Goal: Register for event/course

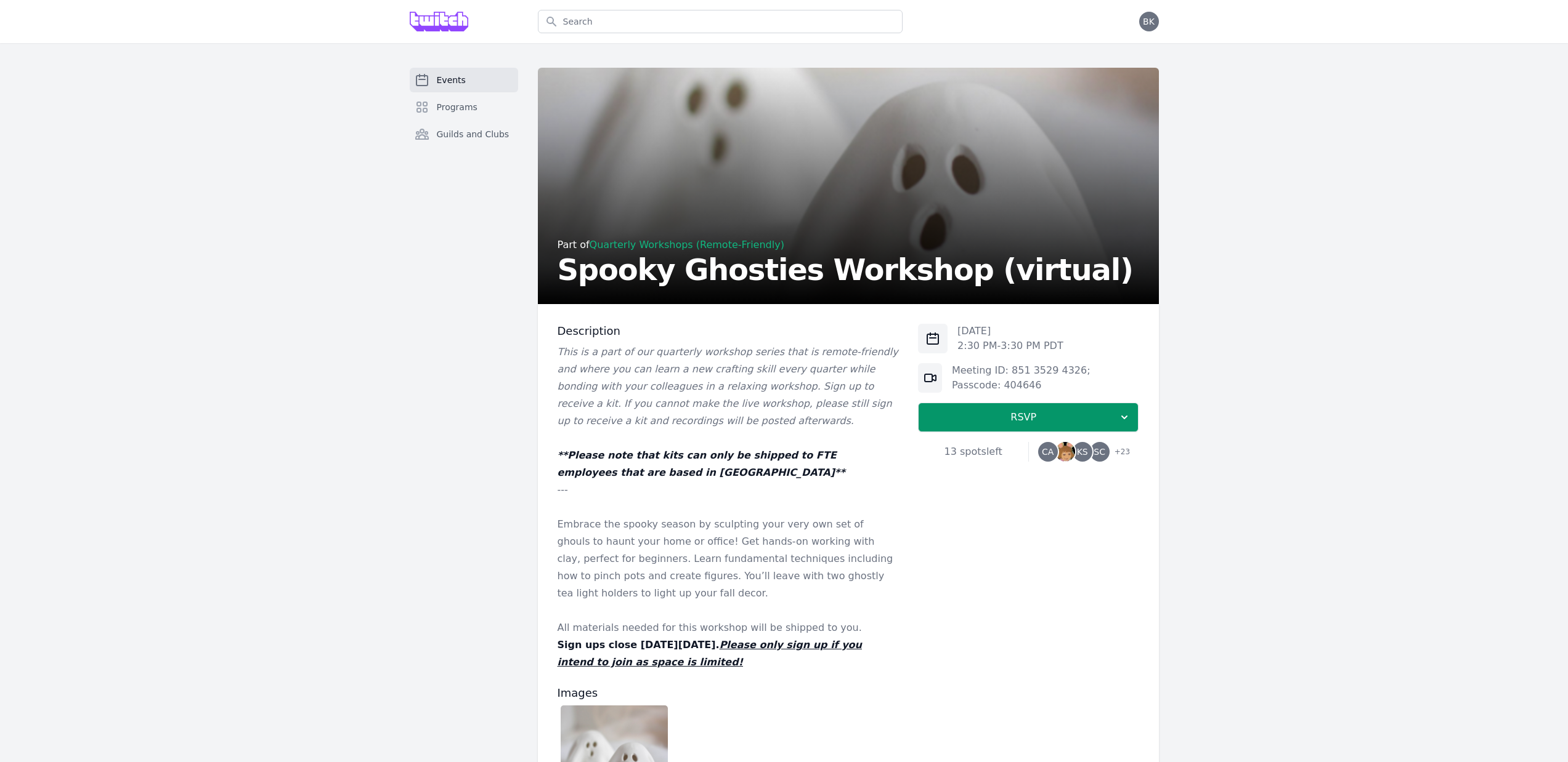
click at [1303, 373] on div "Events Programs Guilds and Clubs Part of Quarterly Workshops (Remote-Friendly) …" at bounding box center [784, 541] width 1568 height 995
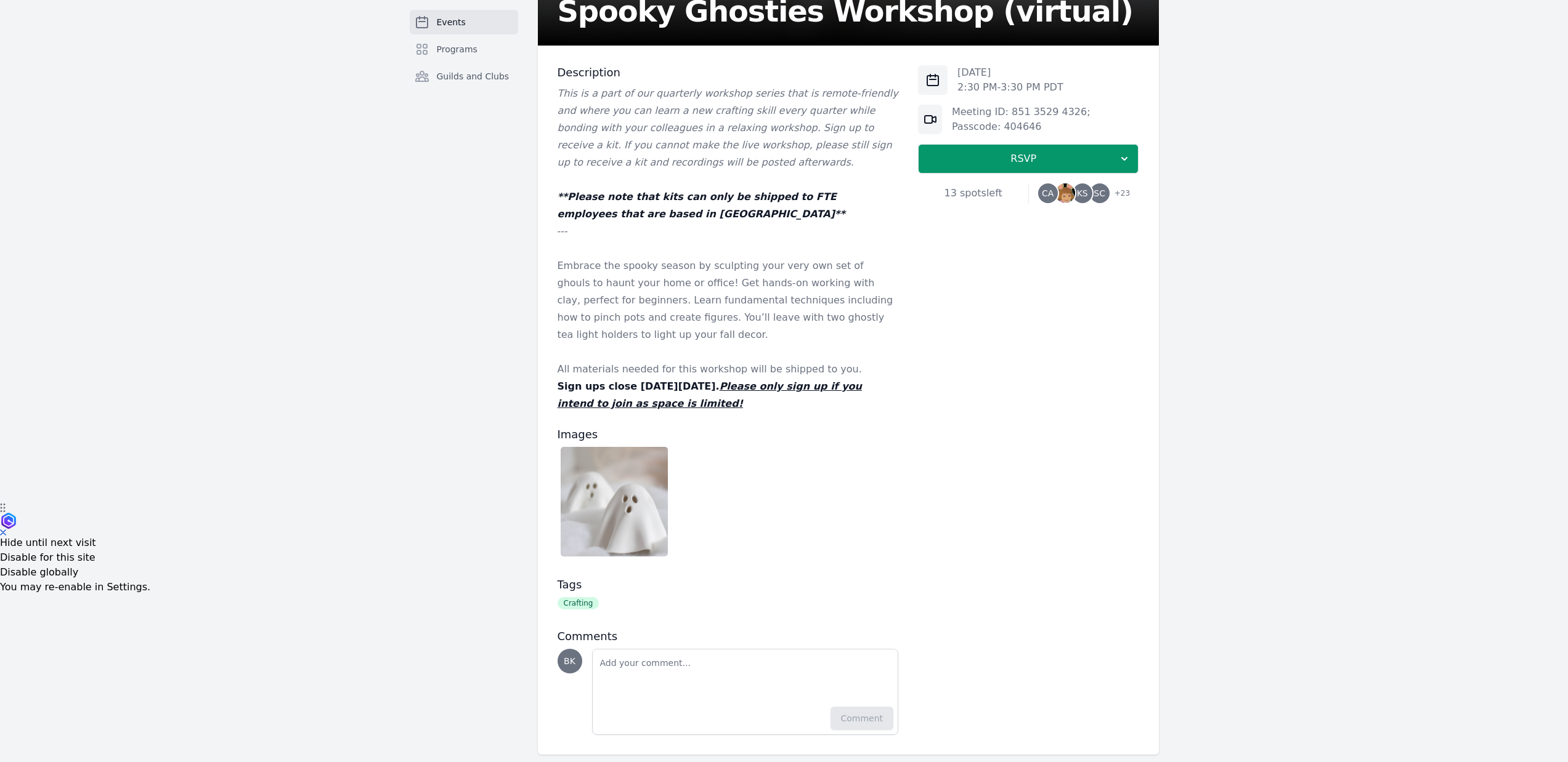
scroll to position [13, 0]
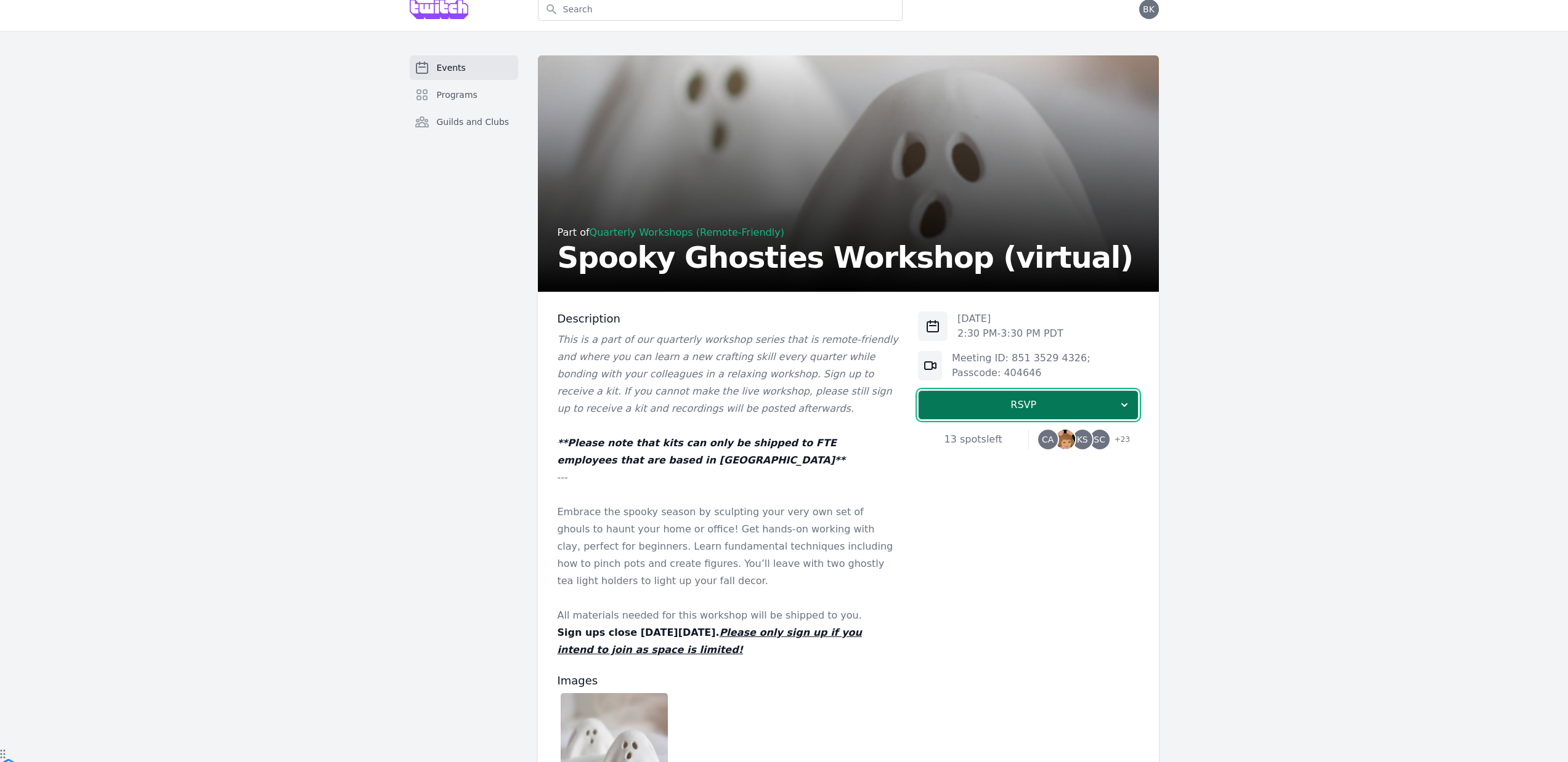
click at [1079, 408] on span "RSVP" at bounding box center [1023, 405] width 190 height 14
click at [1201, 368] on div "Events Programs Guilds and Clubs Part of Quarterly Workshops (Remote-Friendly) …" at bounding box center [784, 528] width 1568 height 995
click at [669, 228] on link "Quarterly Workshops (Remote-Friendly)" at bounding box center [687, 232] width 194 height 12
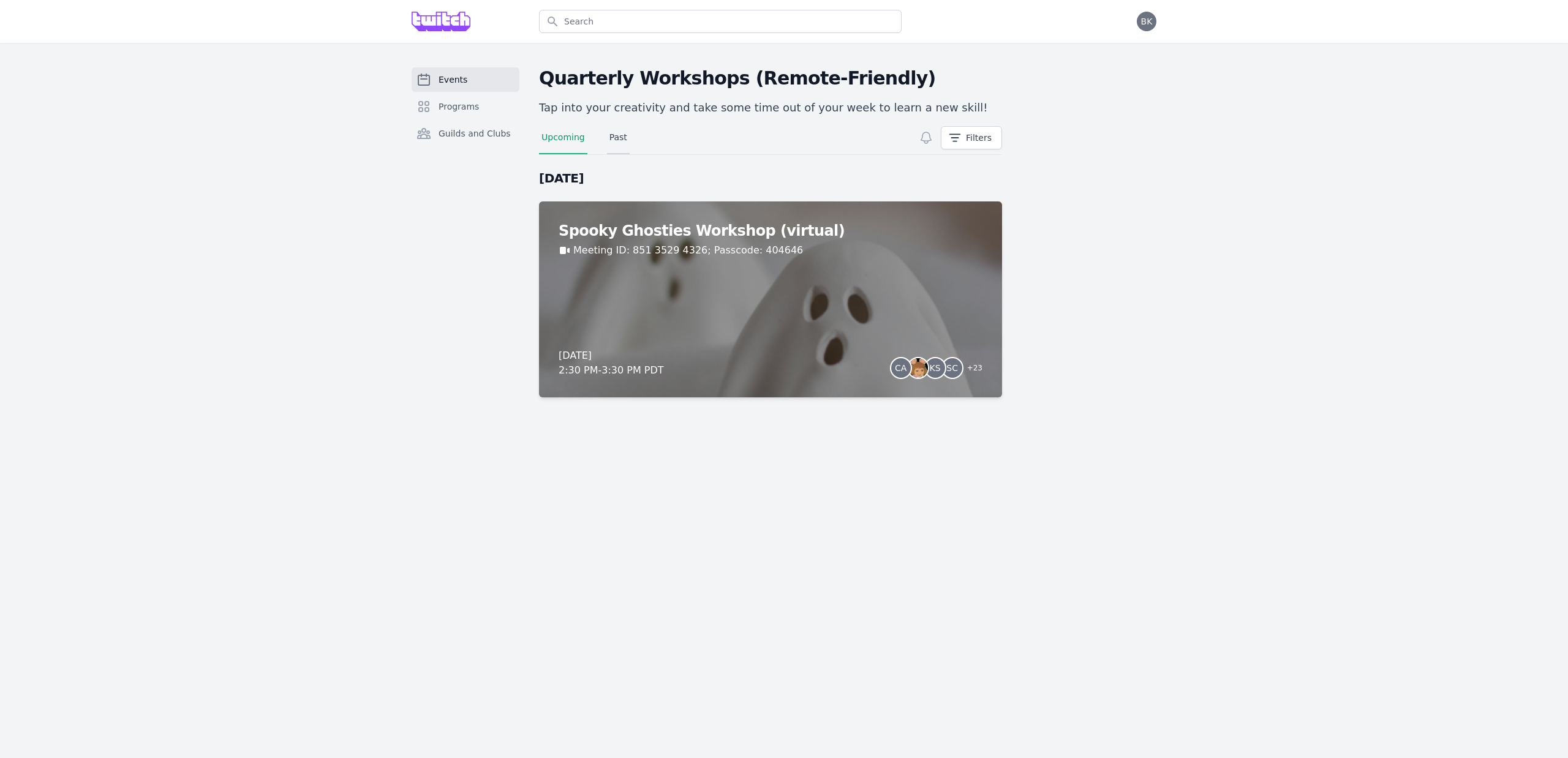
click at [613, 131] on link "Past" at bounding box center [618, 143] width 23 height 24
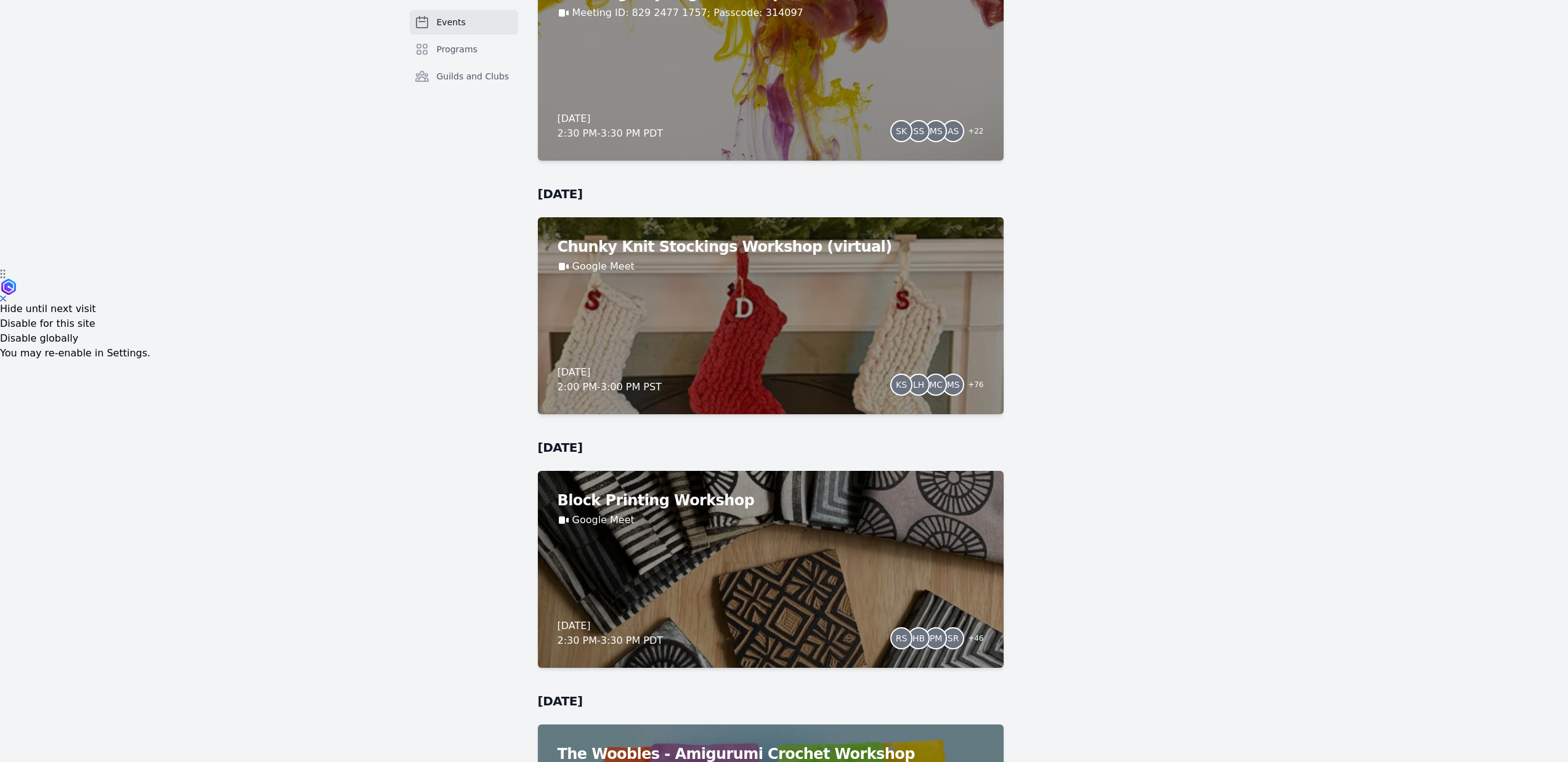
scroll to position [678, 0]
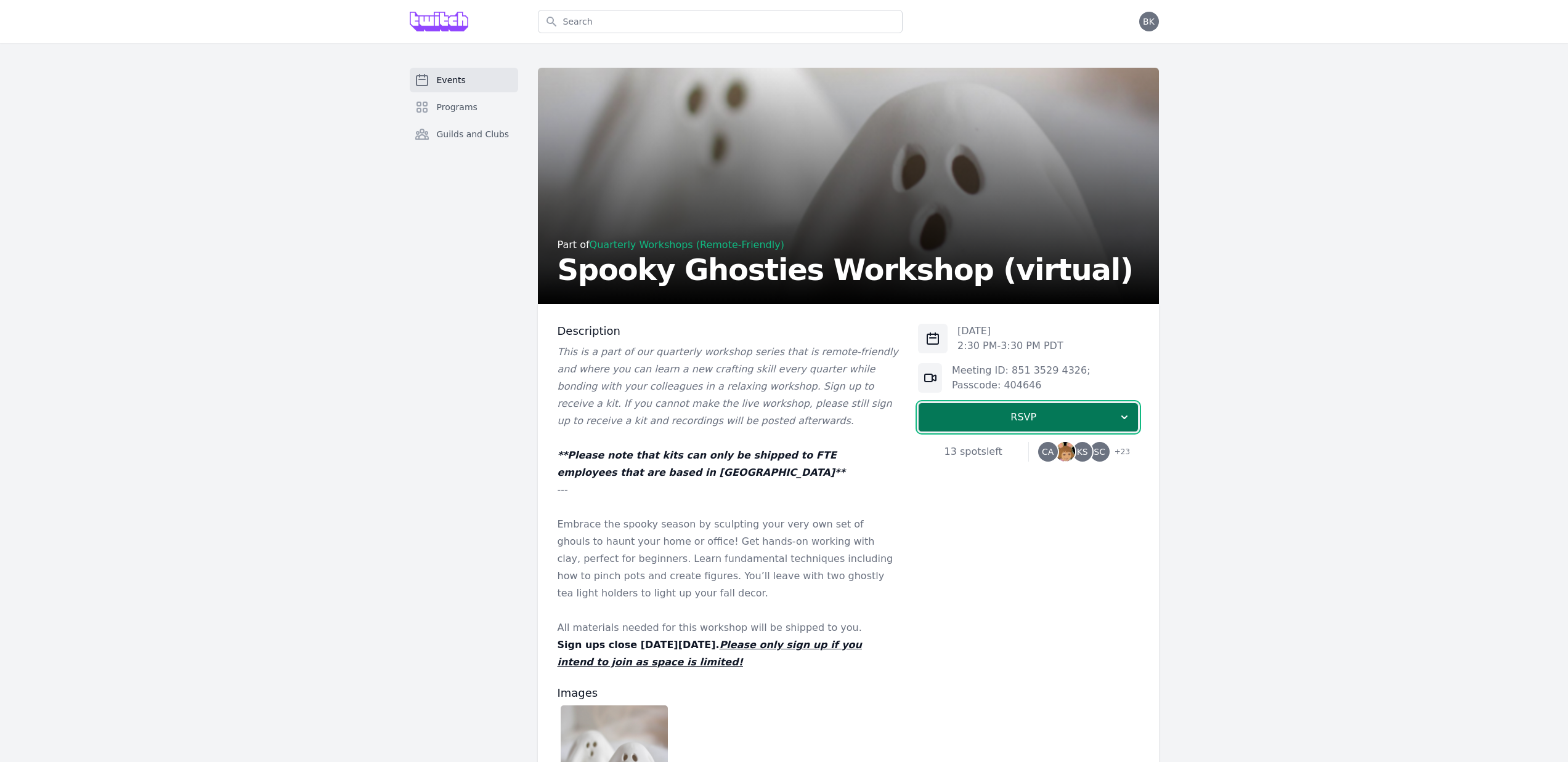
click at [1025, 419] on span "RSVP" at bounding box center [1023, 416] width 190 height 14
click at [1022, 453] on link "I'm going" at bounding box center [1028, 450] width 221 height 22
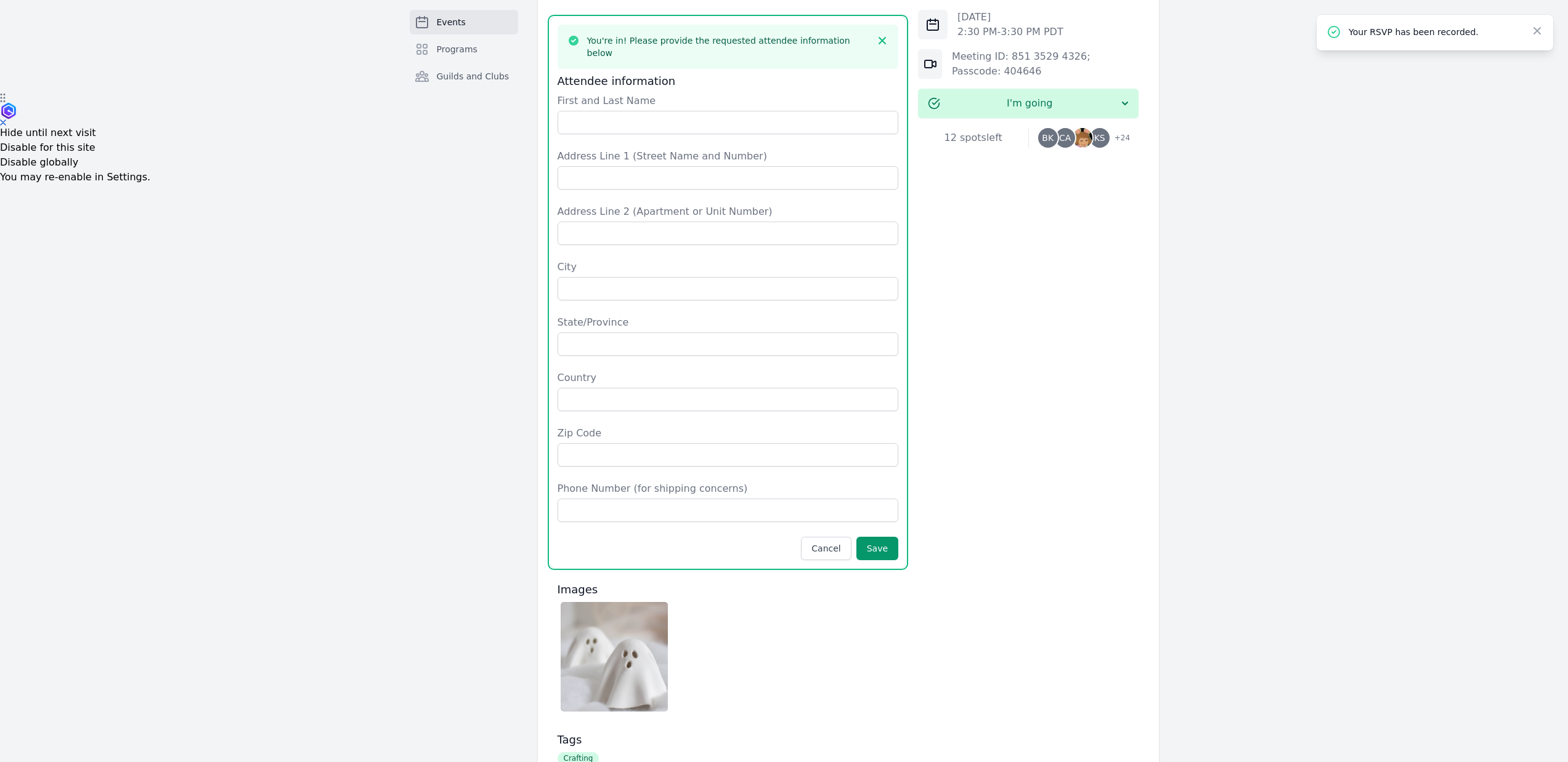
scroll to position [607, 0]
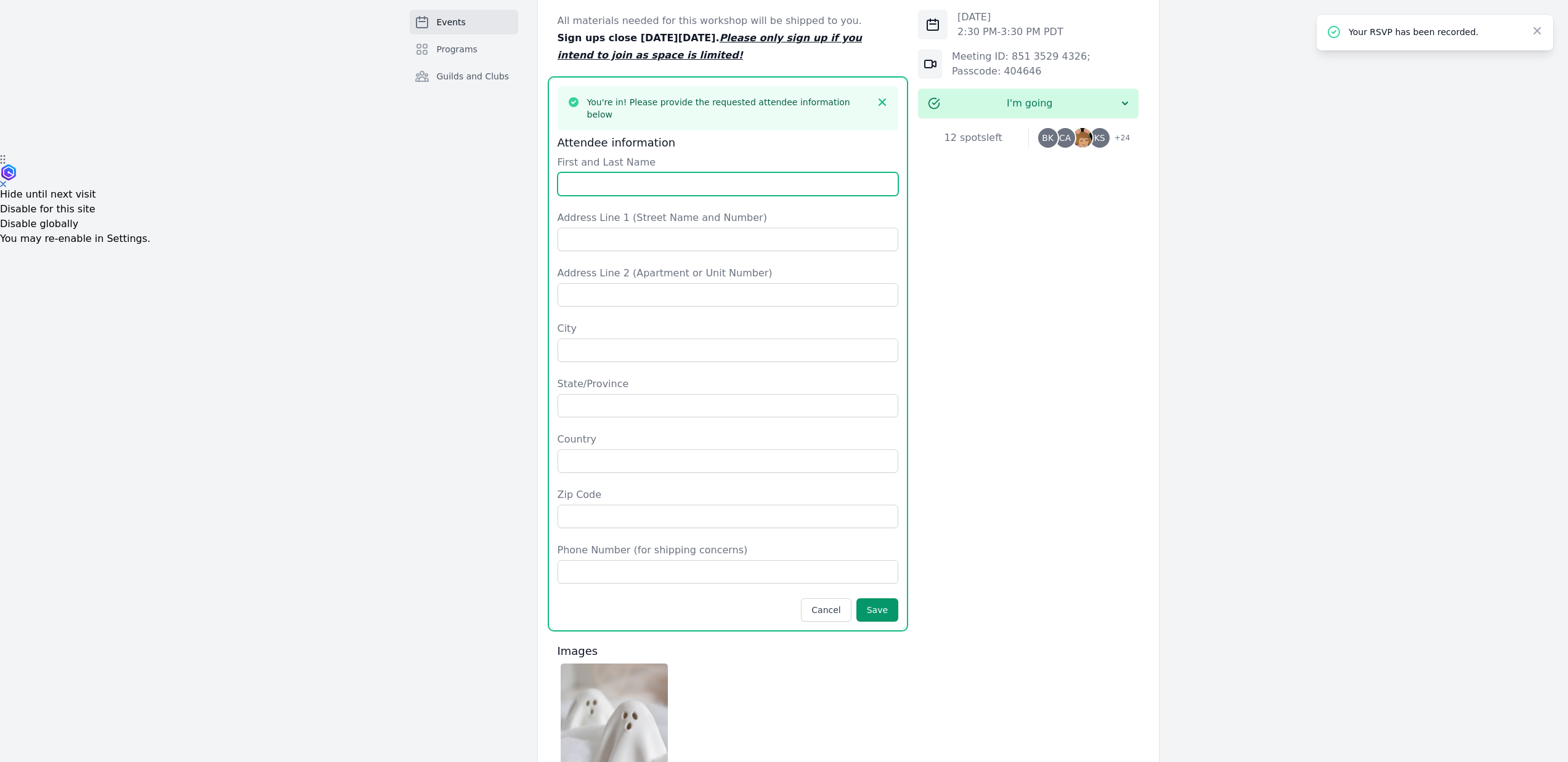
click at [618, 172] on input "First and Last Name" at bounding box center [729, 184] width 341 height 24
type input "[PERSON_NAME]"
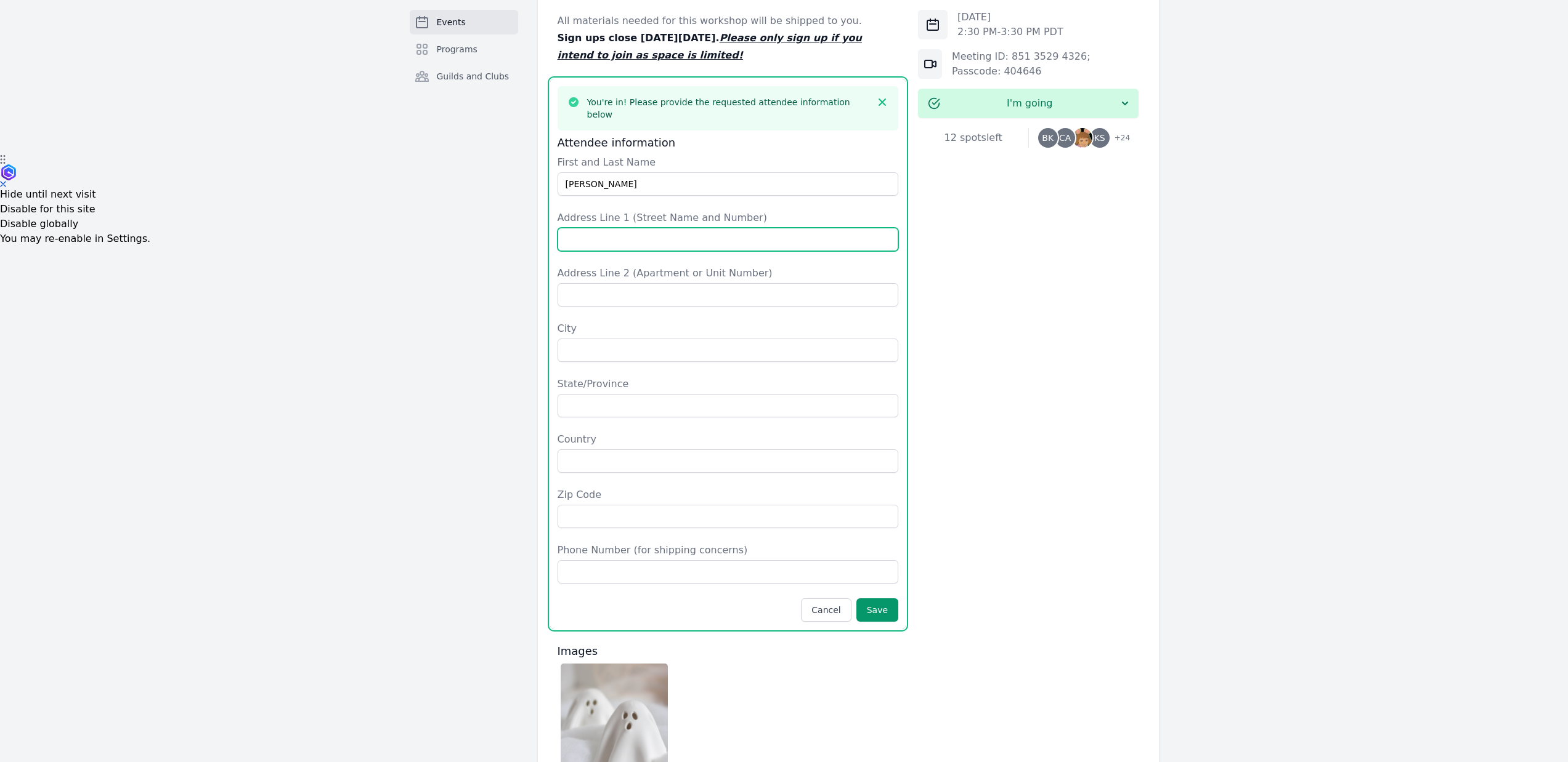
type input "706 [PERSON_NAME] Bend"
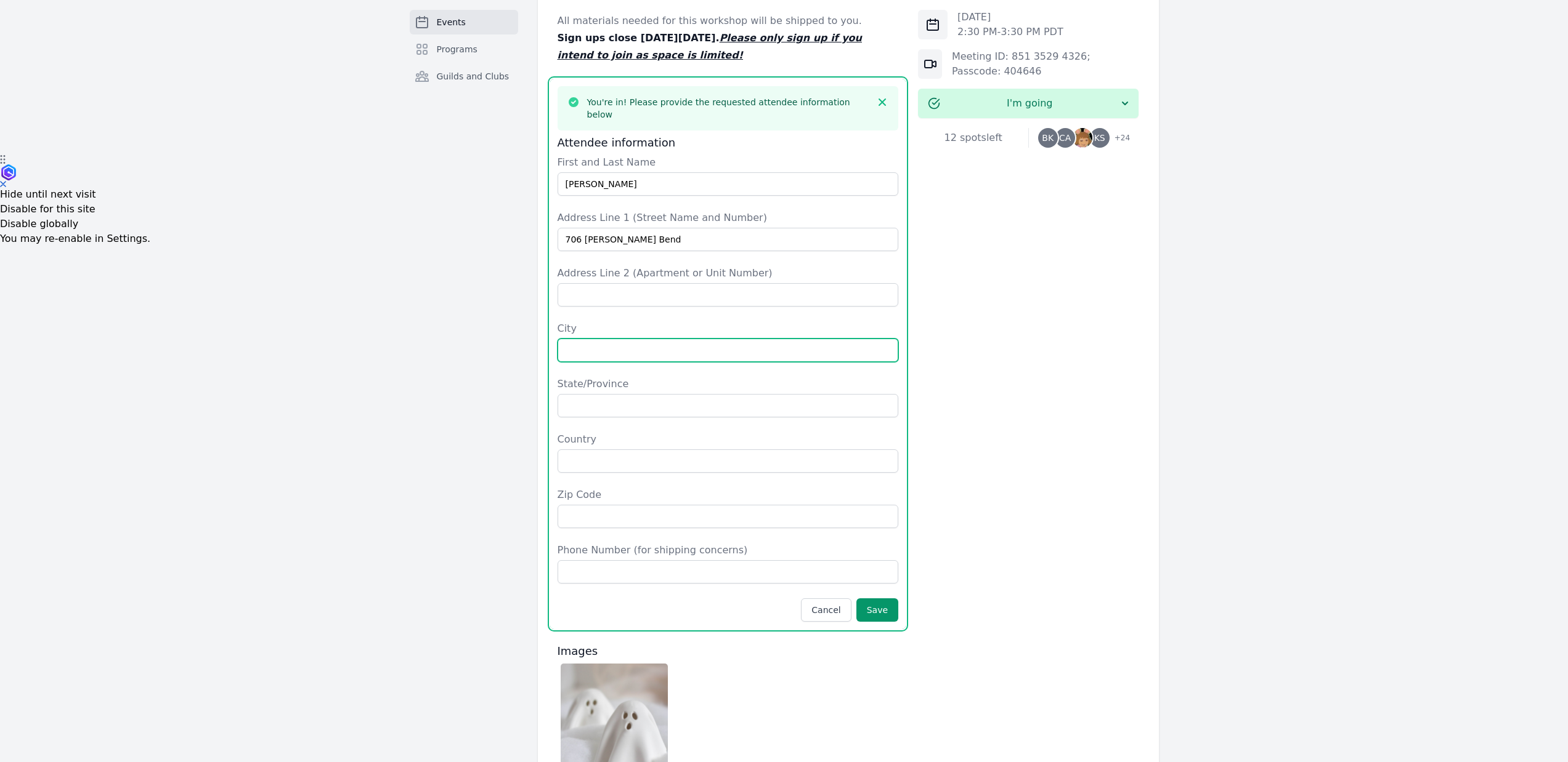
type input "Austin"
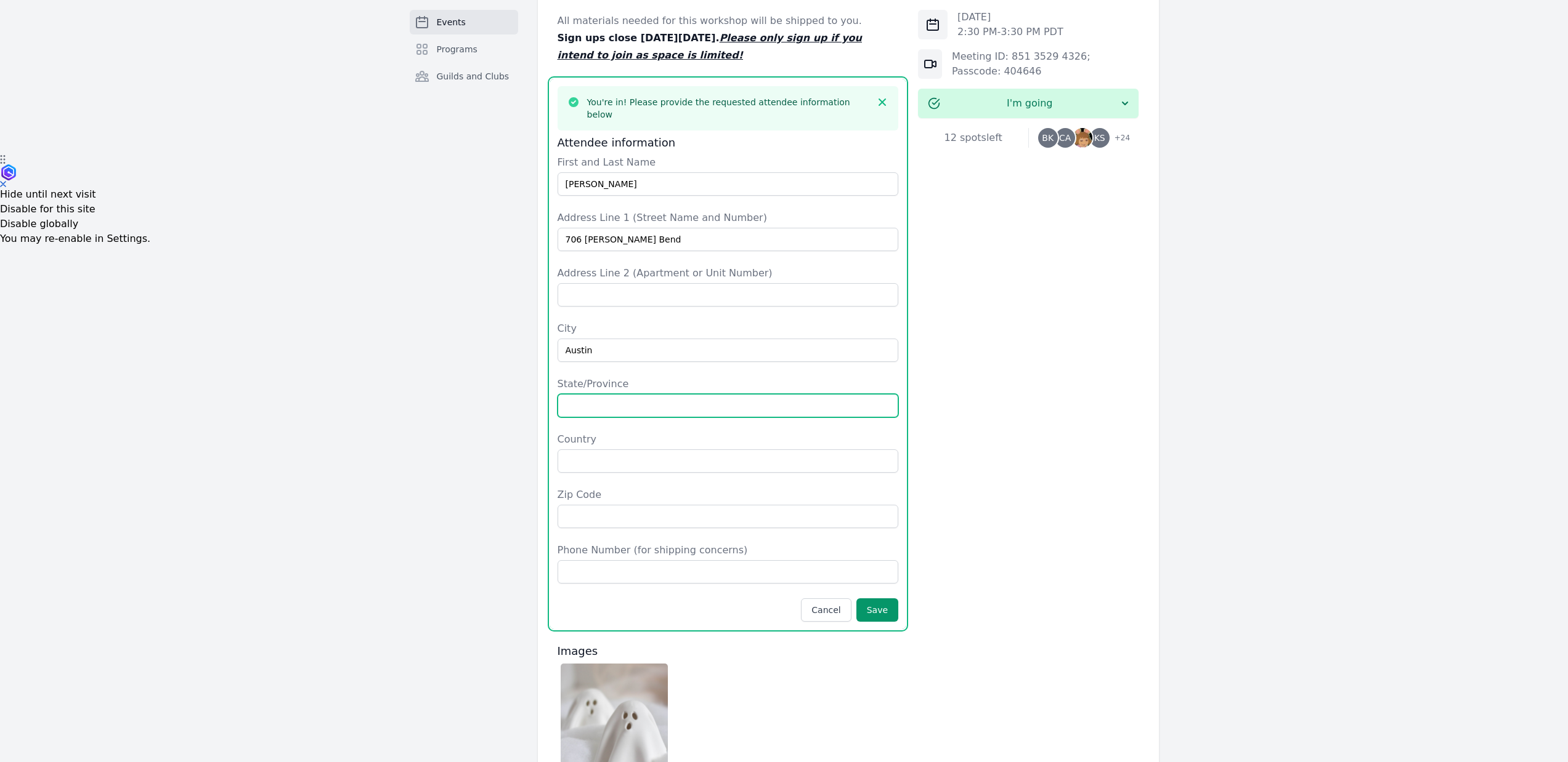
type input "[US_STATE]"
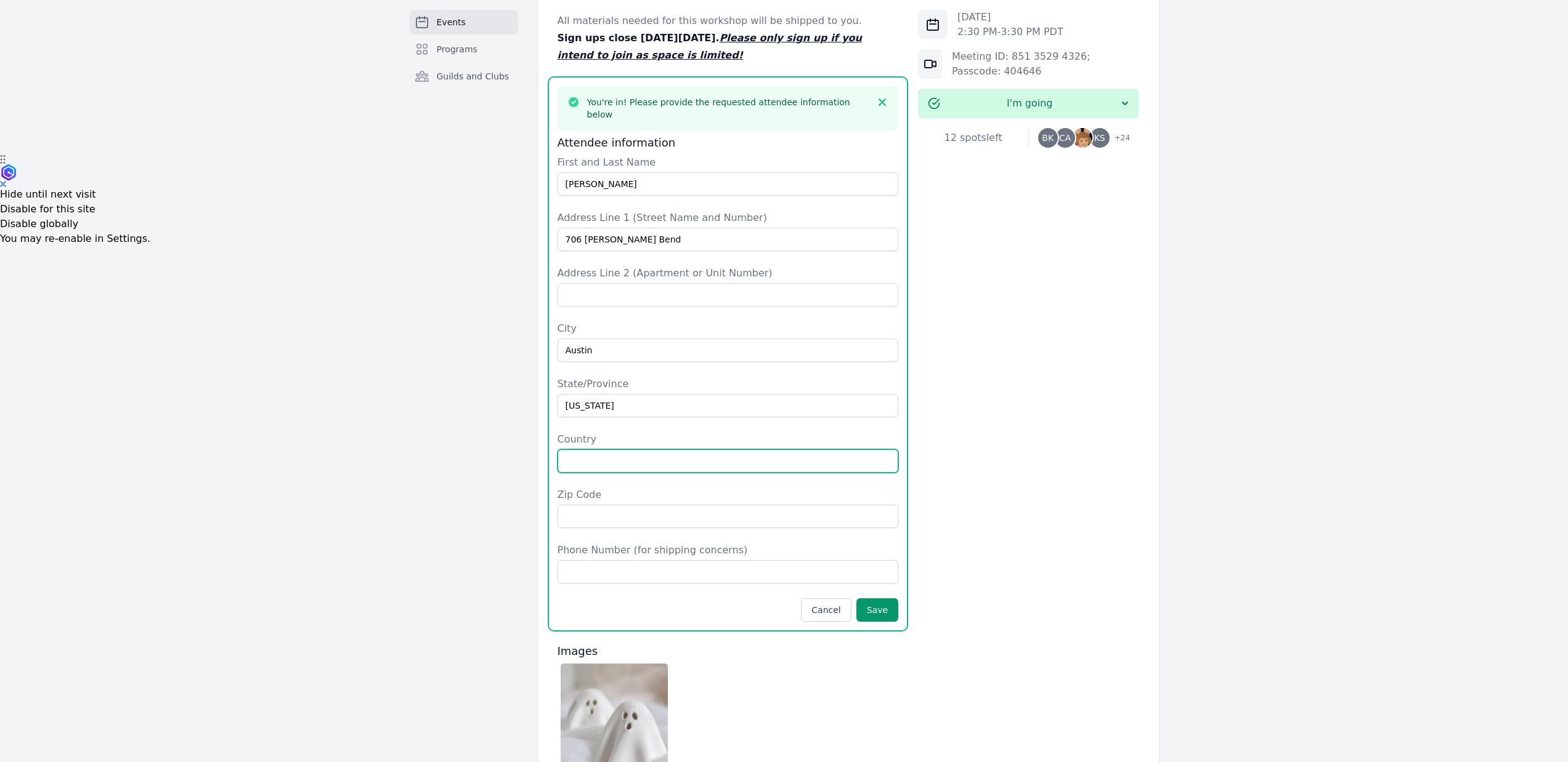
type input "[GEOGRAPHIC_DATA]"
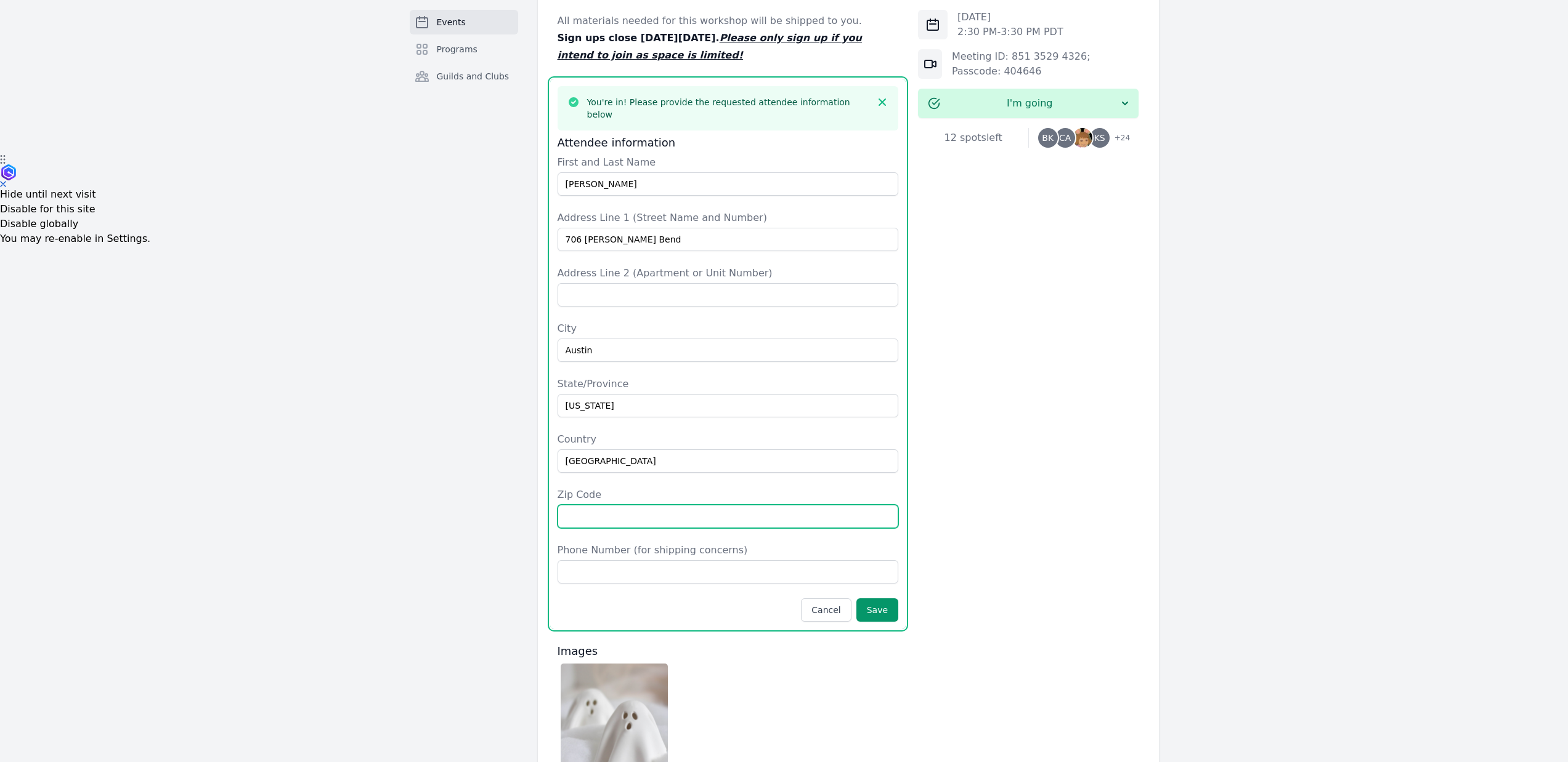
type input "78738"
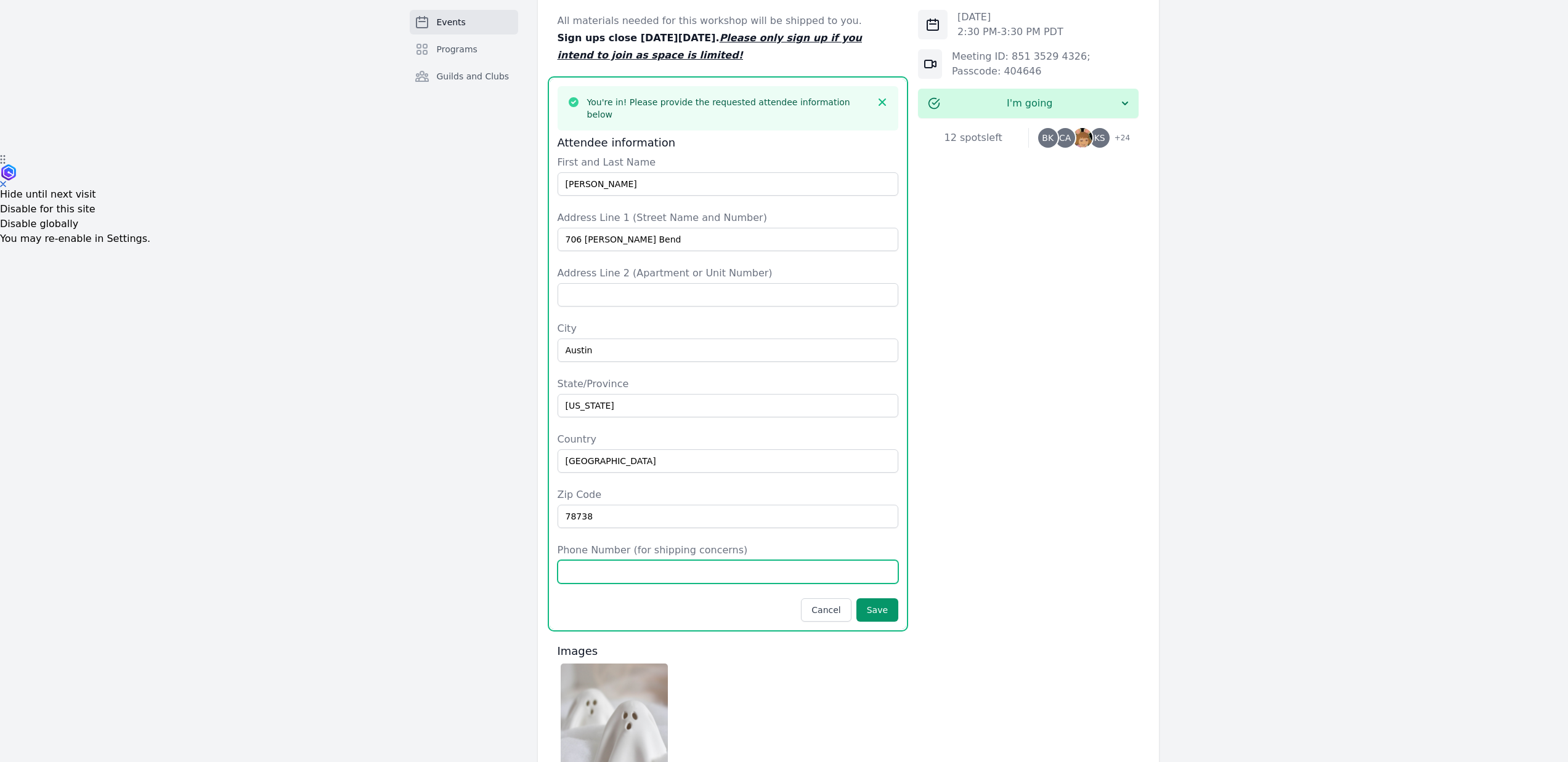
type input "2108678412"
click at [642, 283] on input "Address Line 2 (Apartment or Unit Number)" at bounding box center [729, 295] width 341 height 24
click at [658, 236] on form "First and Last Name [PERSON_NAME] Address Line 1 (Street Name and Number) [GEOG…" at bounding box center [729, 389] width 341 height 467
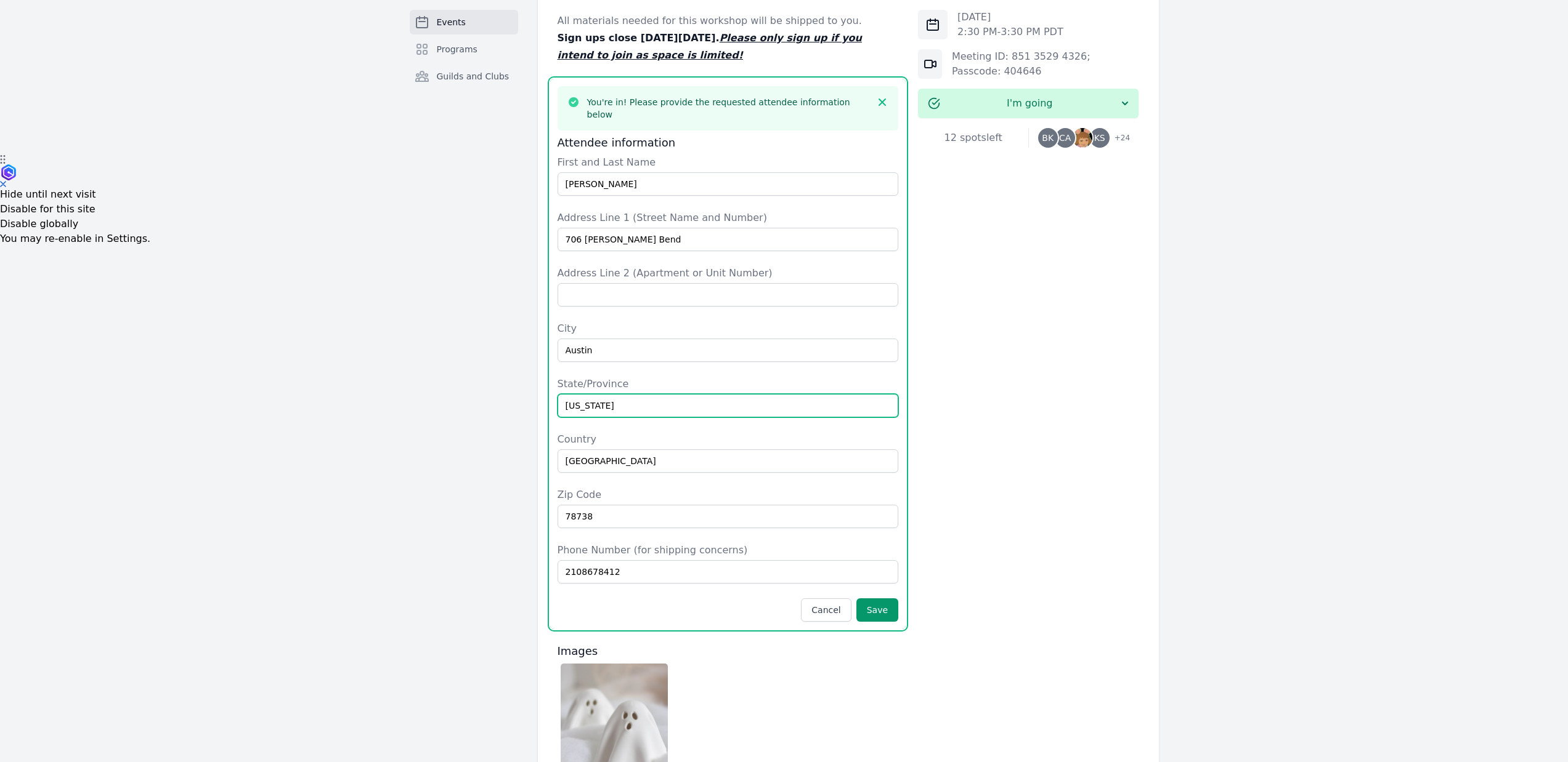
click at [631, 394] on input "[US_STATE]" at bounding box center [729, 405] width 341 height 24
type input "[GEOGRAPHIC_DATA]"
click at [815, 400] on form "First and Last Name [PERSON_NAME] Address Line 1 (Street Name and Number) [GEOG…" at bounding box center [729, 389] width 341 height 467
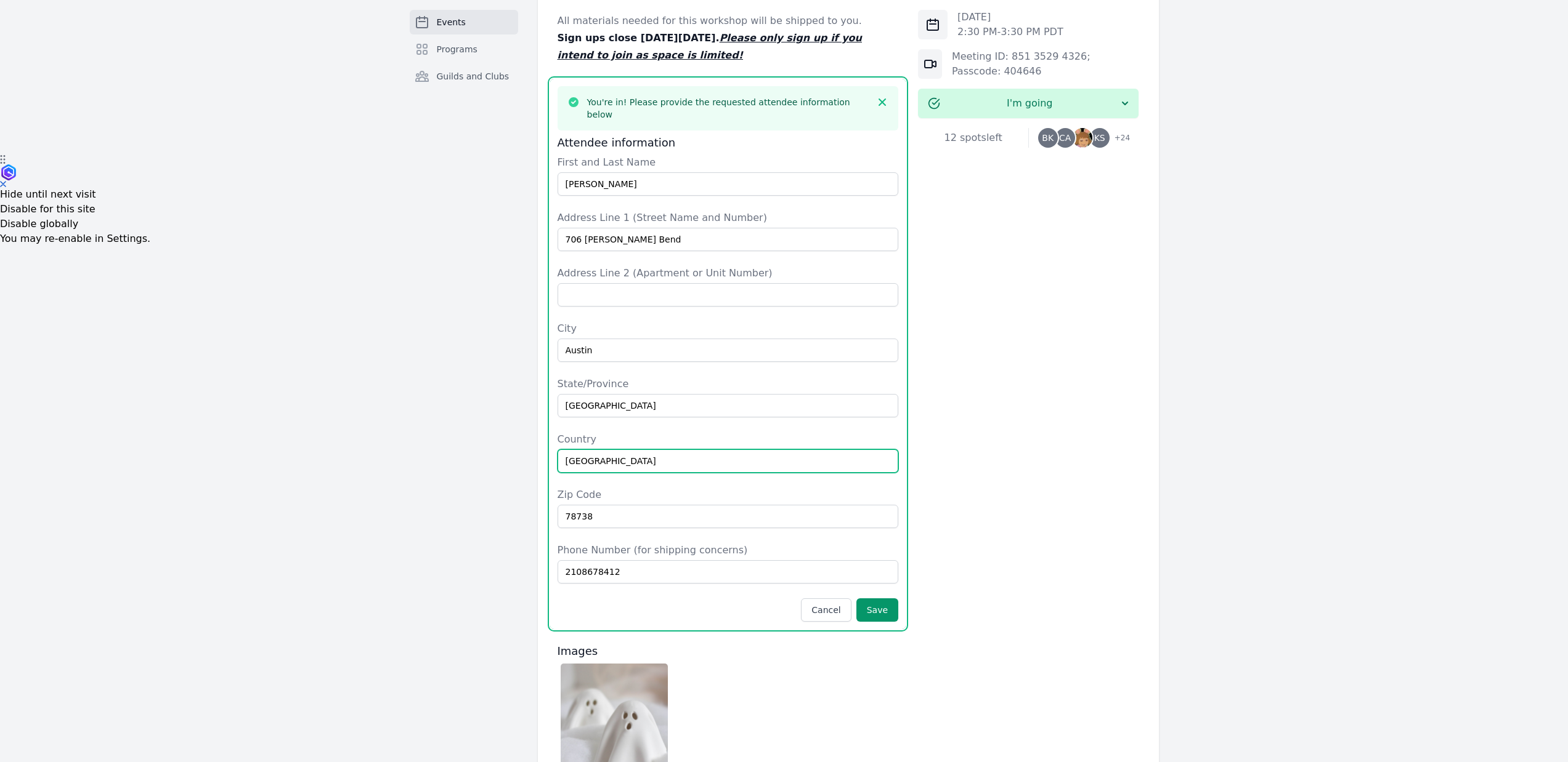
click at [747, 449] on input "[GEOGRAPHIC_DATA]" at bounding box center [729, 461] width 341 height 24
type input "[GEOGRAPHIC_DATA]"
click at [784, 453] on form "First and Last Name [PERSON_NAME] Address Line 1 (Street Name and Number) [GEOG…" at bounding box center [729, 389] width 341 height 467
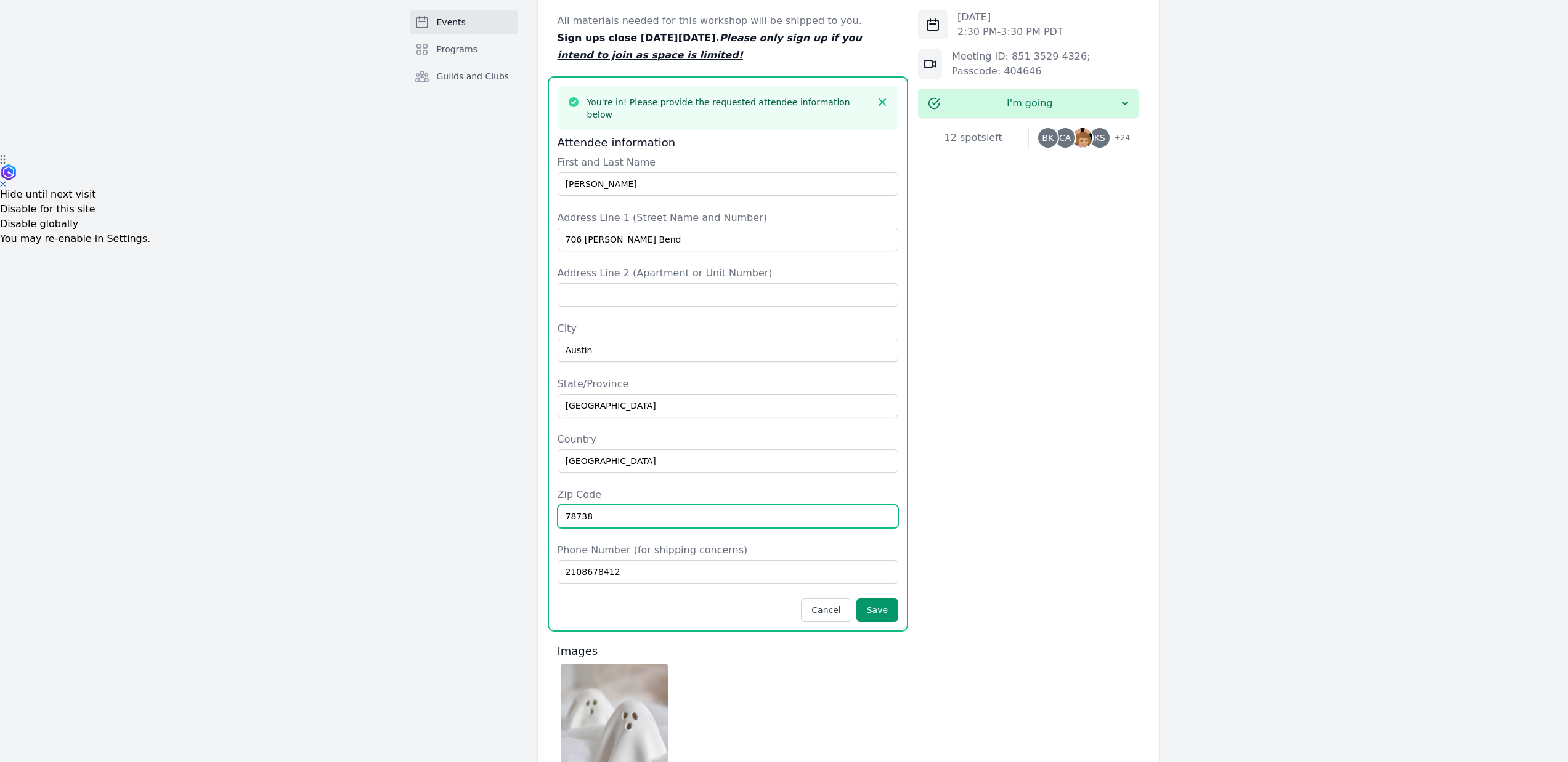
click at [722, 505] on input "78738" at bounding box center [729, 517] width 341 height 24
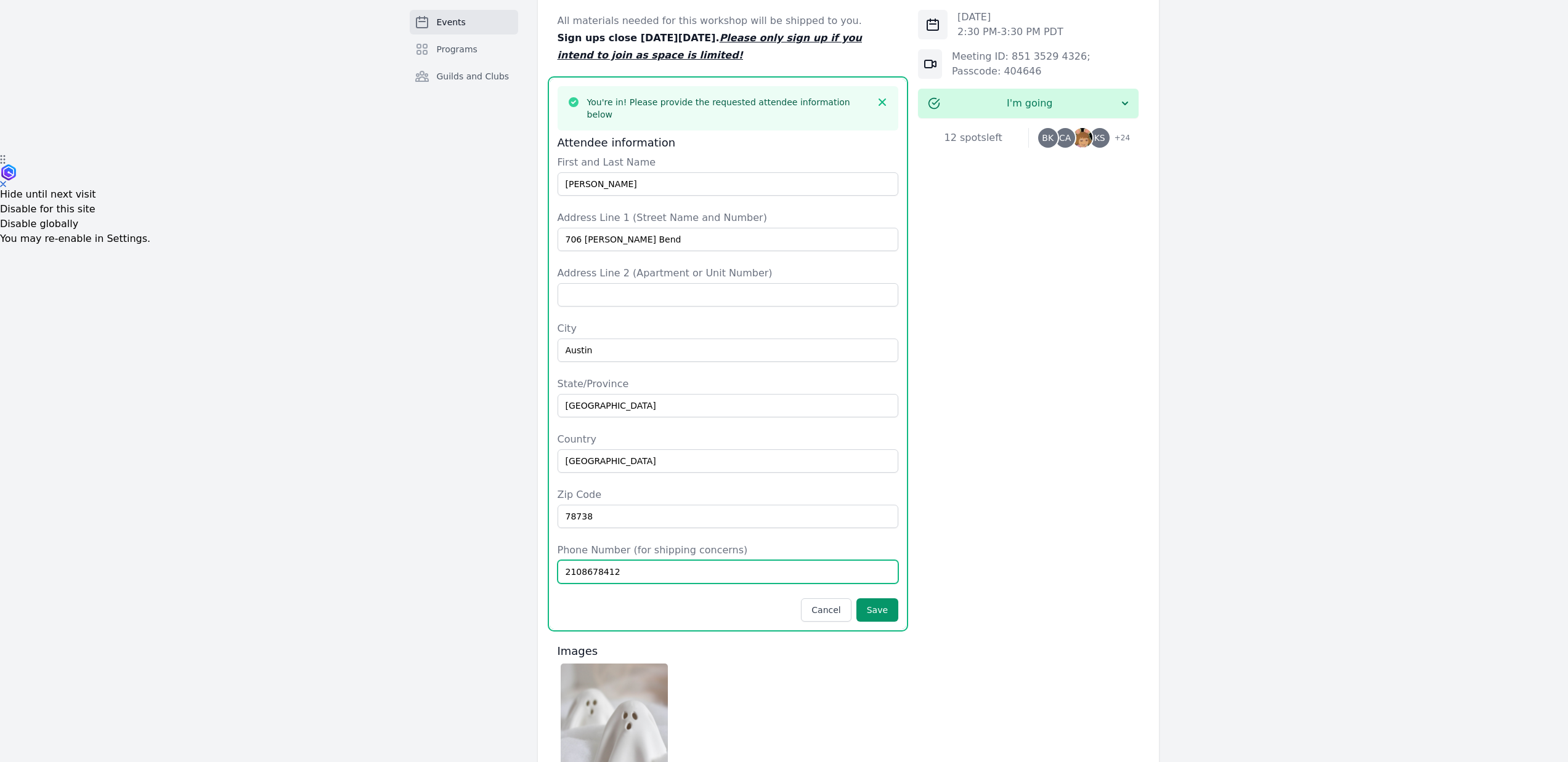
click at [703, 560] on input "2108678412" at bounding box center [729, 572] width 341 height 24
click at [745, 513] on form "First and Last Name [PERSON_NAME] Address Line 1 (Street Name and Number) [GEOG…" at bounding box center [729, 389] width 341 height 467
click at [882, 598] on button "Save" at bounding box center [877, 610] width 42 height 24
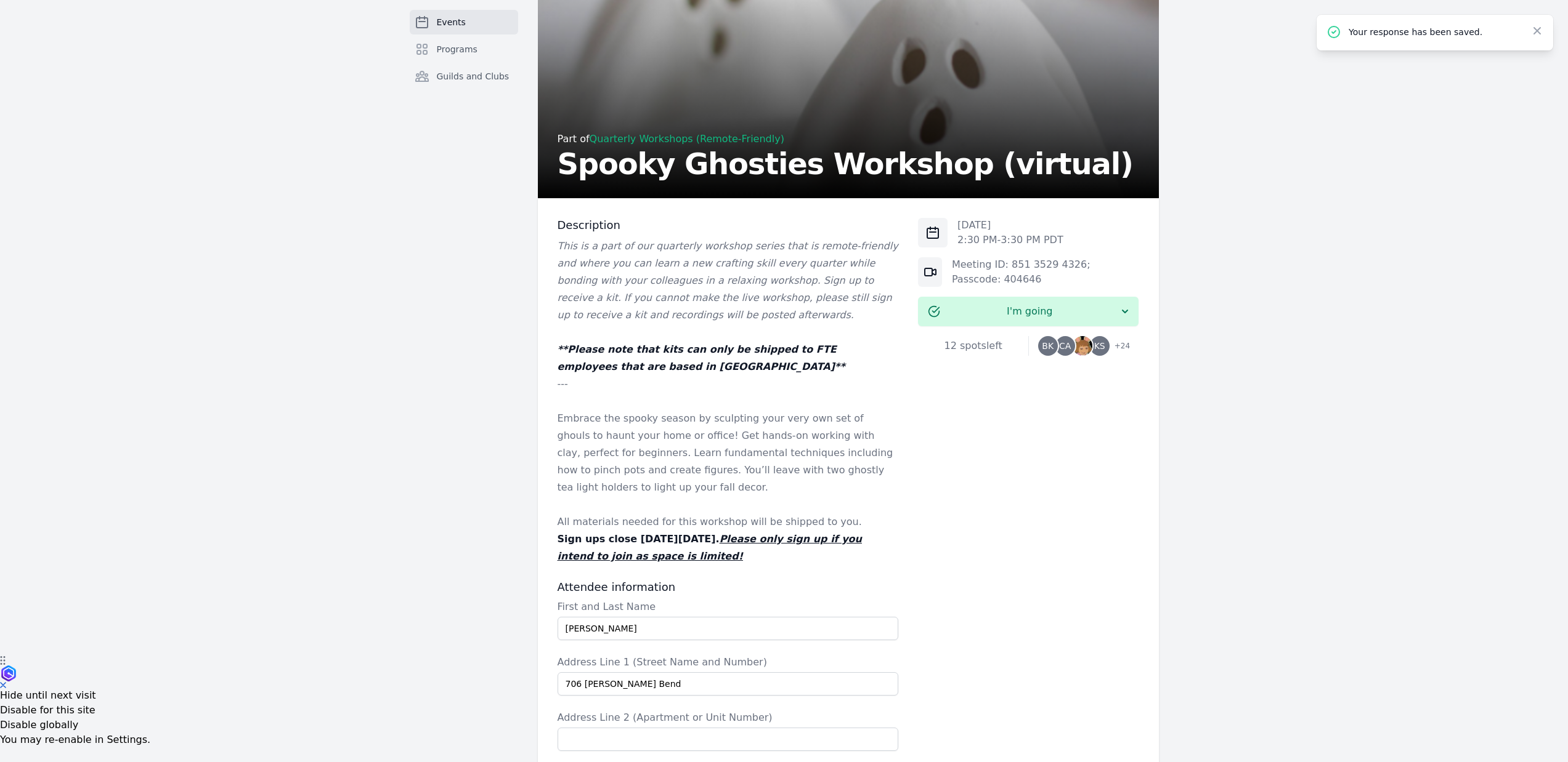
scroll to position [0, 0]
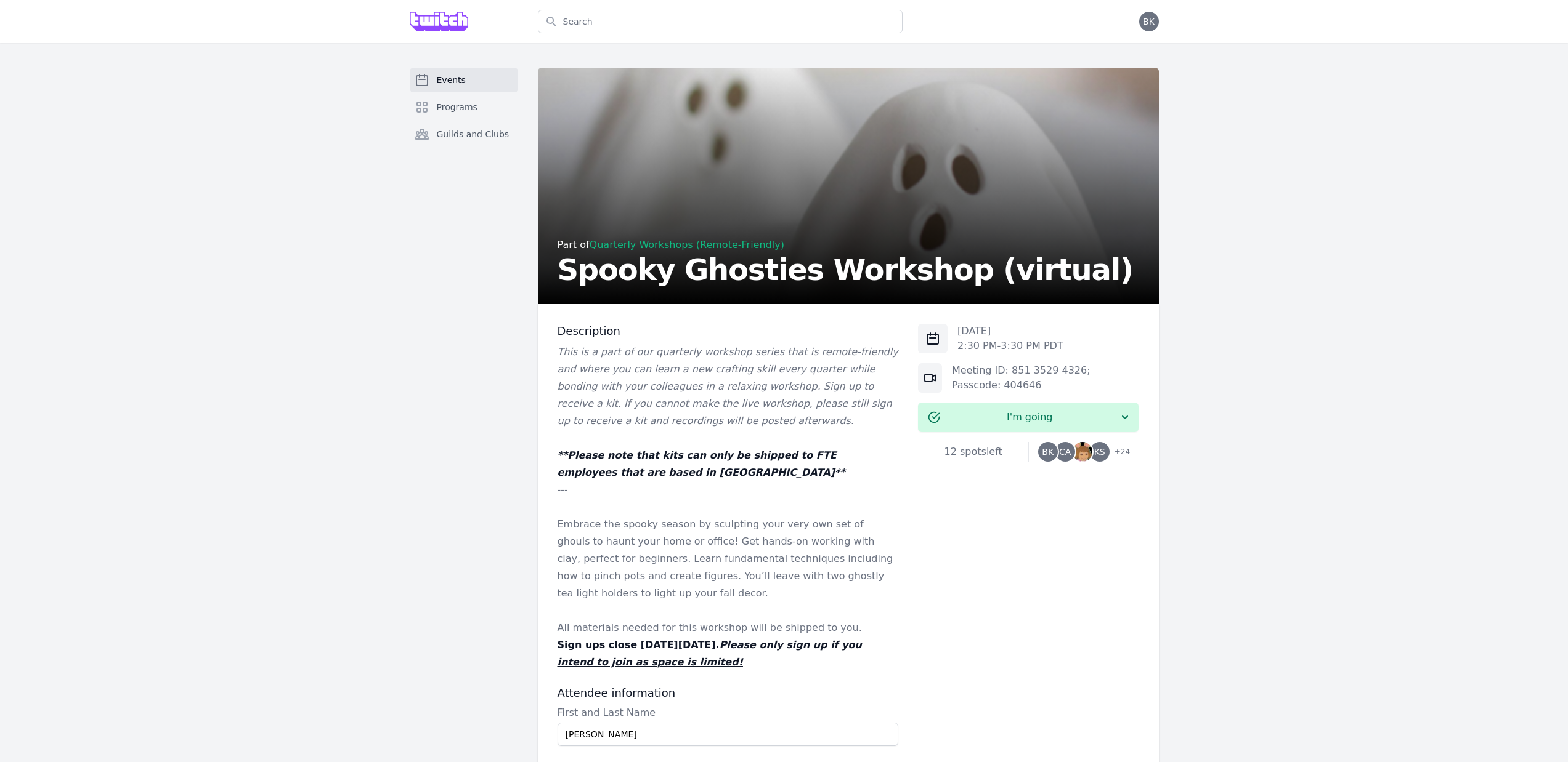
click at [485, 418] on div "Events Programs Guilds and Clubs" at bounding box center [464, 772] width 108 height 1409
click at [474, 419] on div "Events Programs Guilds and Clubs" at bounding box center [464, 772] width 108 height 1409
